Goal: Complete application form

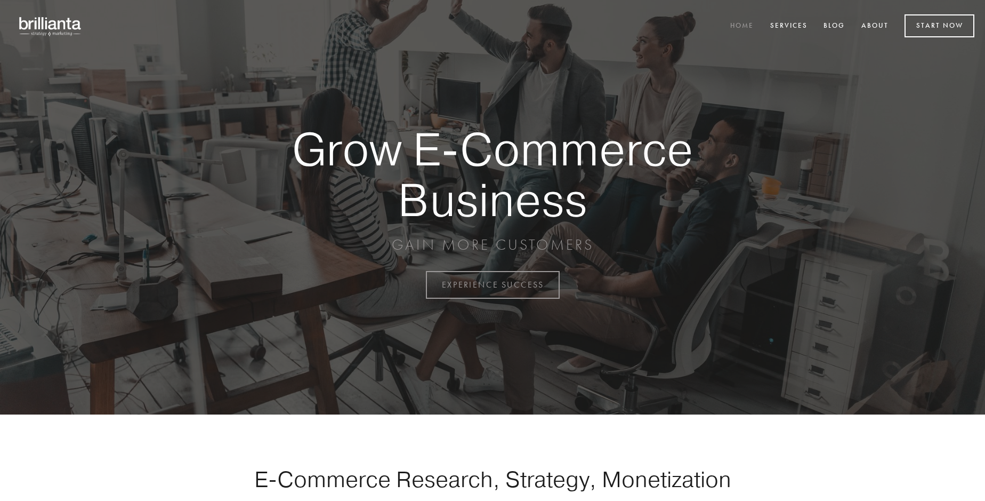
scroll to position [2794, 0]
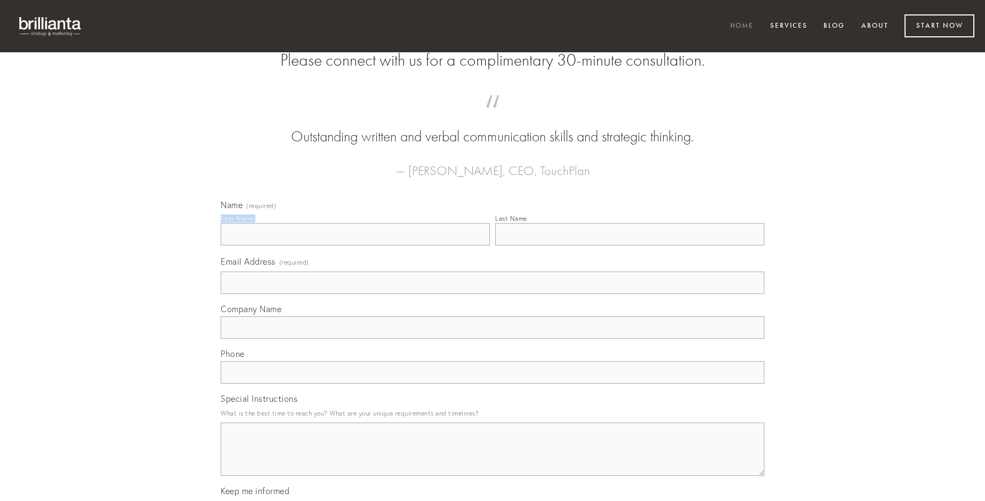
type input "[PERSON_NAME]"
click at [630, 245] on input "Last Name" at bounding box center [629, 234] width 269 height 22
type input "[PERSON_NAME]"
click at [493, 294] on input "Email Address (required)" at bounding box center [493, 282] width 544 height 22
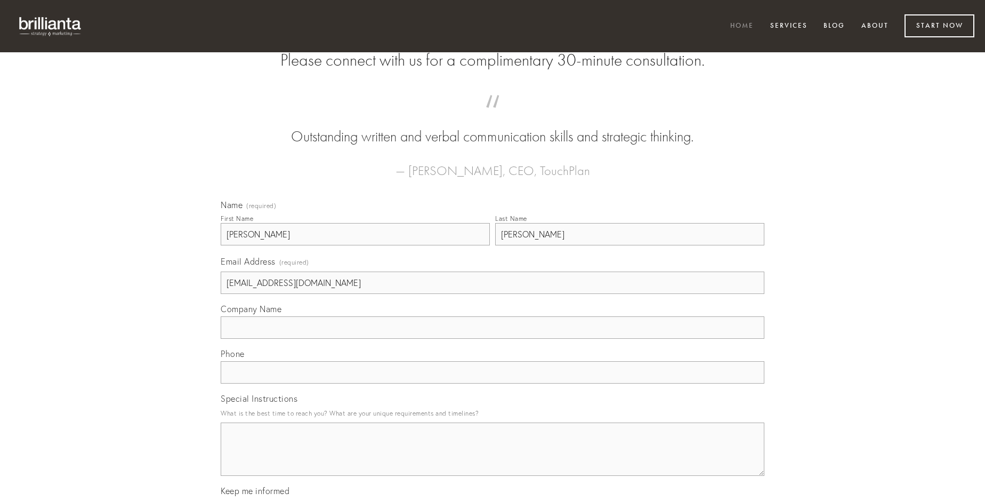
type input "[EMAIL_ADDRESS][DOMAIN_NAME]"
click at [493, 339] on input "Company Name" at bounding box center [493, 327] width 544 height 22
type input "occaecati"
click at [493, 383] on input "text" at bounding box center [493, 372] width 544 height 22
click at [493, 458] on textarea "Special Instructions" at bounding box center [493, 448] width 544 height 53
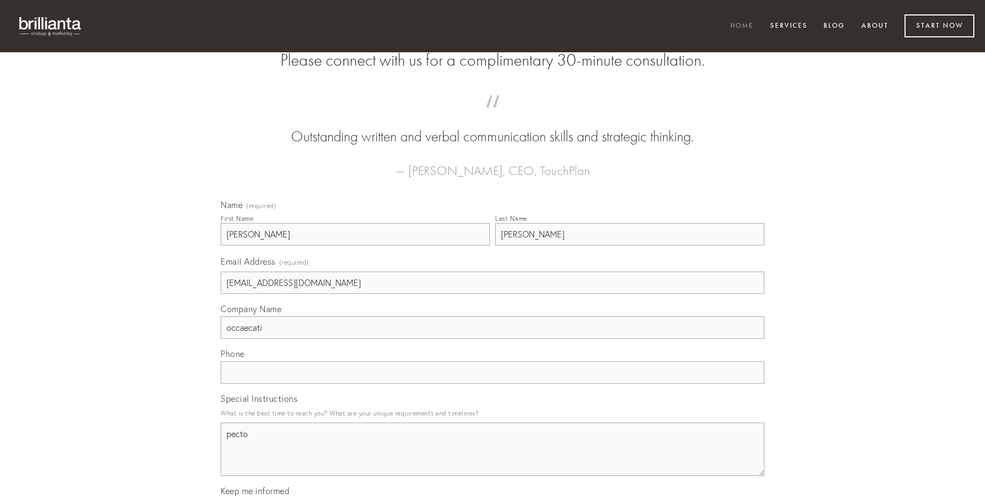
type textarea "pecto"
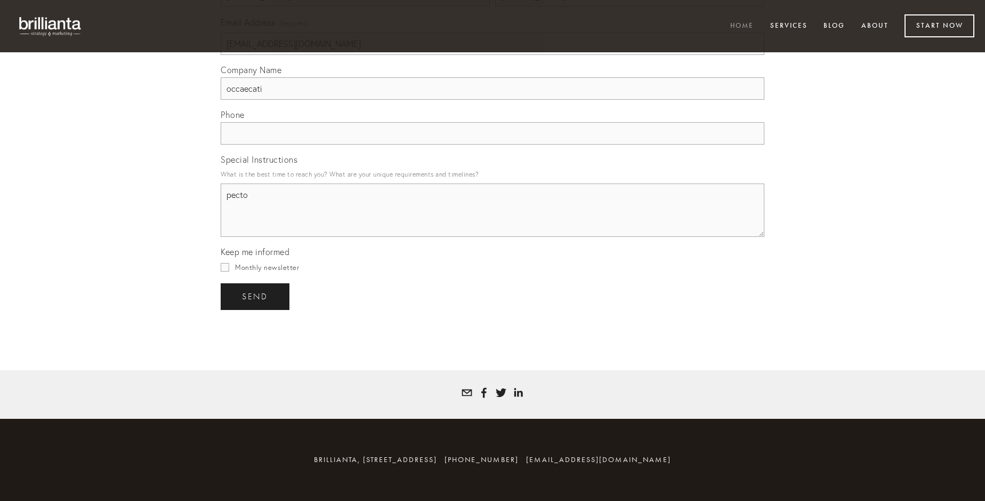
click at [256, 296] on span "send" at bounding box center [255, 297] width 26 height 10
